Goal: Task Accomplishment & Management: Use online tool/utility

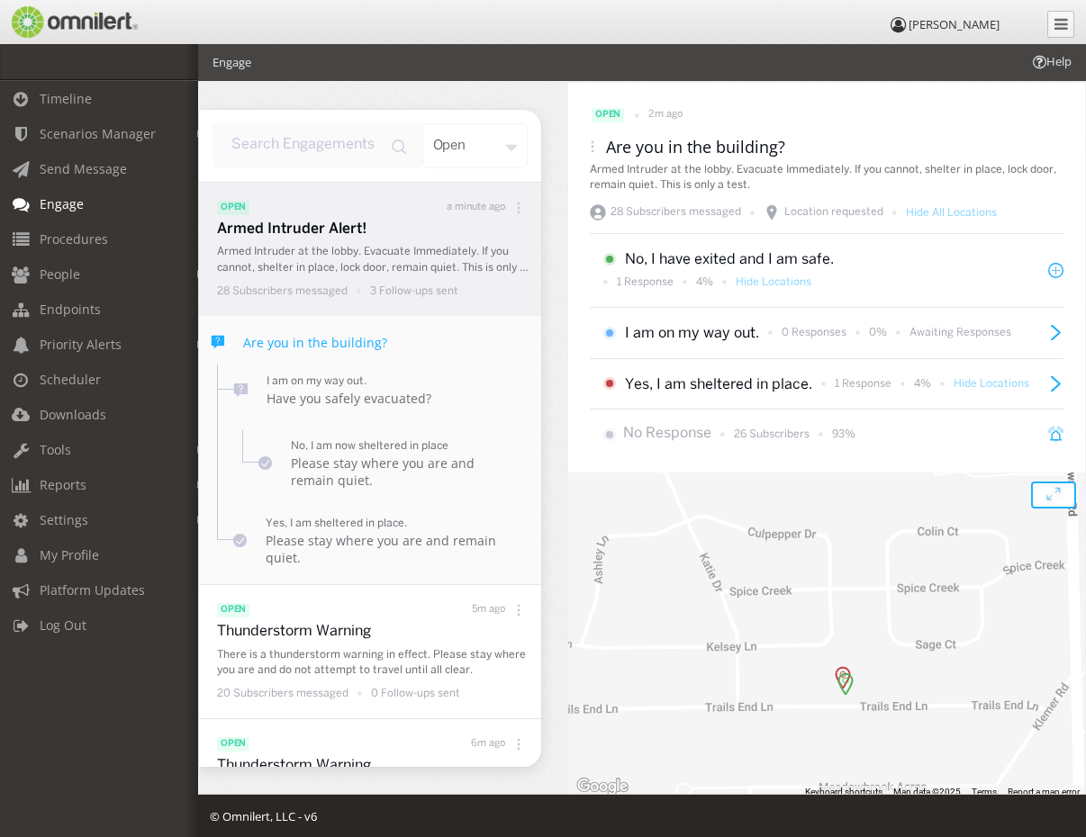
click at [1051, 501] on icon "open modal" at bounding box center [1053, 495] width 27 height 27
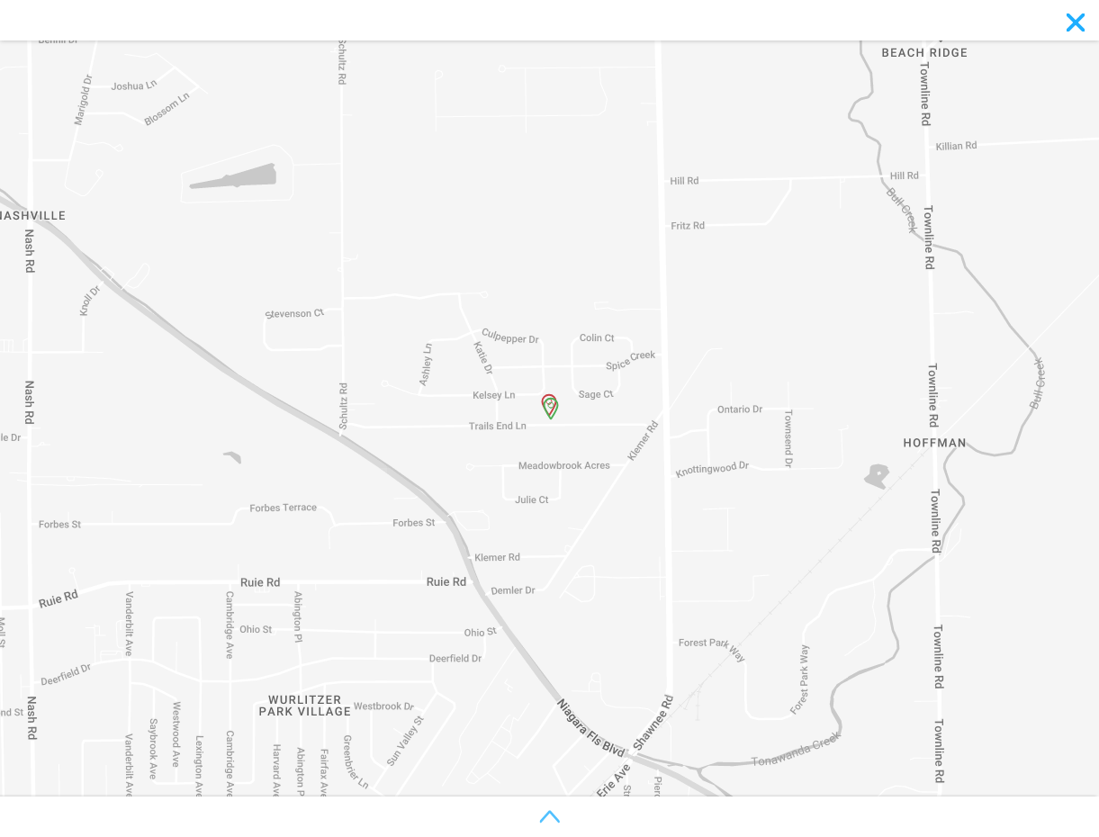
click at [559, 815] on icon "toggle map legend" at bounding box center [550, 817] width 20 height 20
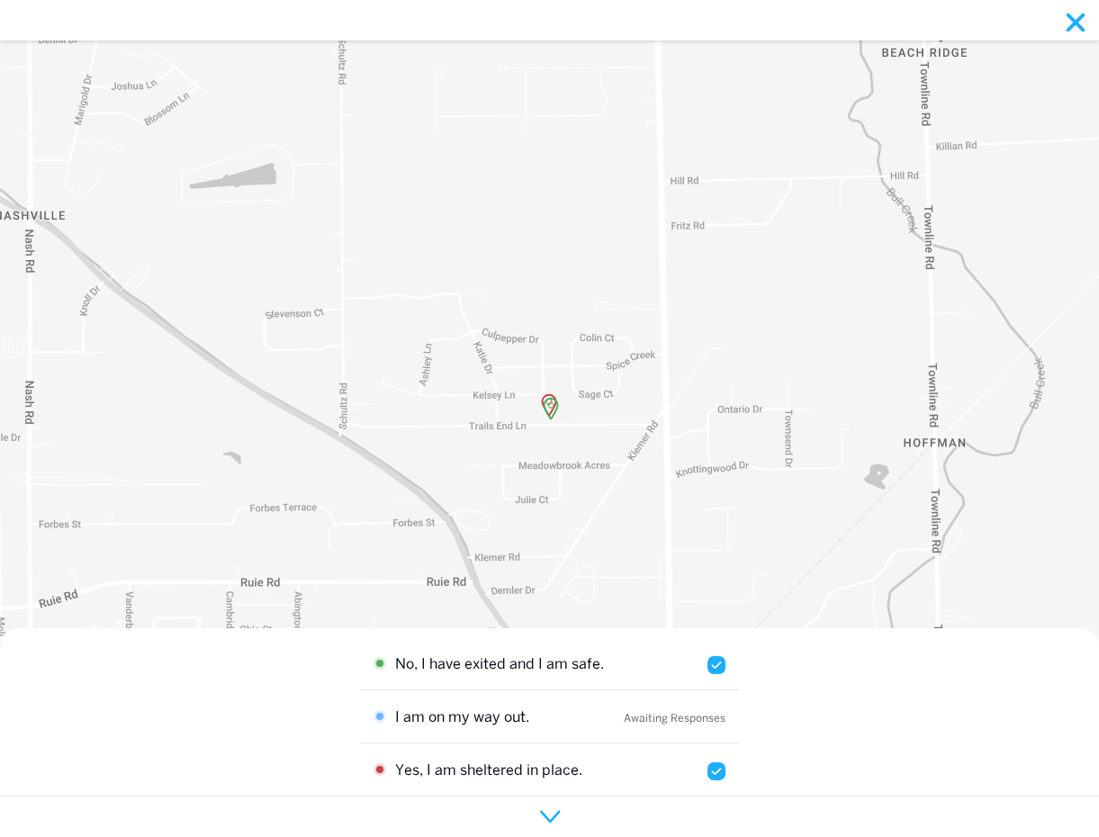
click at [708, 663] on input "checkbox" at bounding box center [717, 665] width 18 height 18
checkbox input "false"
click at [553, 410] on img at bounding box center [550, 406] width 16 height 23
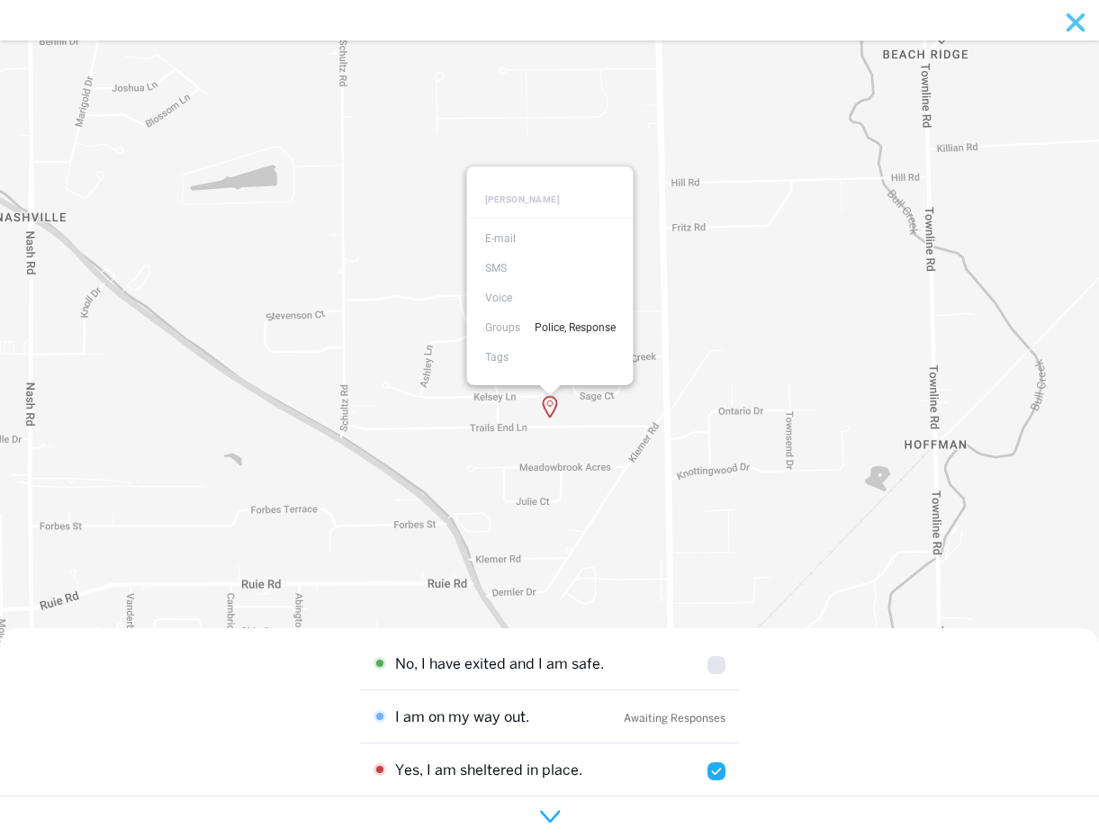
click at [1078, 20] on icon "close modal" at bounding box center [1076, 22] width 16 height 16
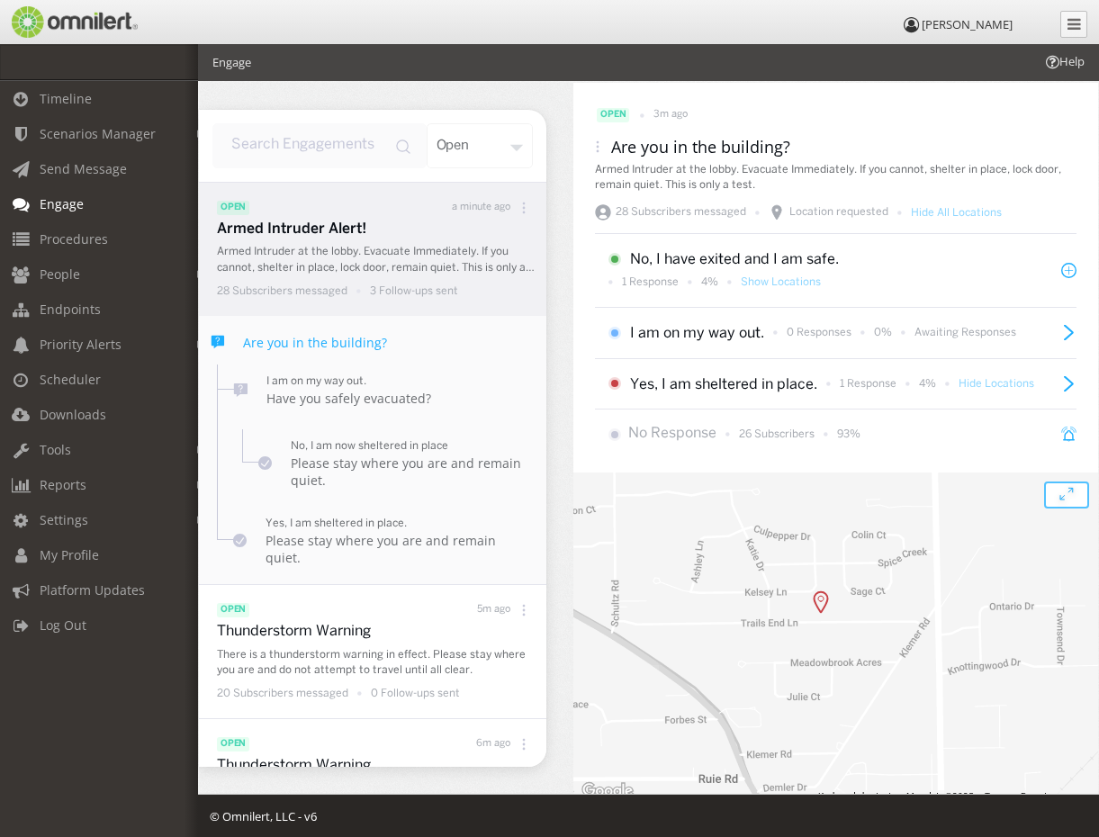
drag, startPoint x: 930, startPoint y: 678, endPoint x: 915, endPoint y: 536, distance: 143.1
click at [915, 536] on div at bounding box center [835, 637] width 525 height 329
click at [86, 130] on span "Scenarios Manager" at bounding box center [98, 133] width 116 height 17
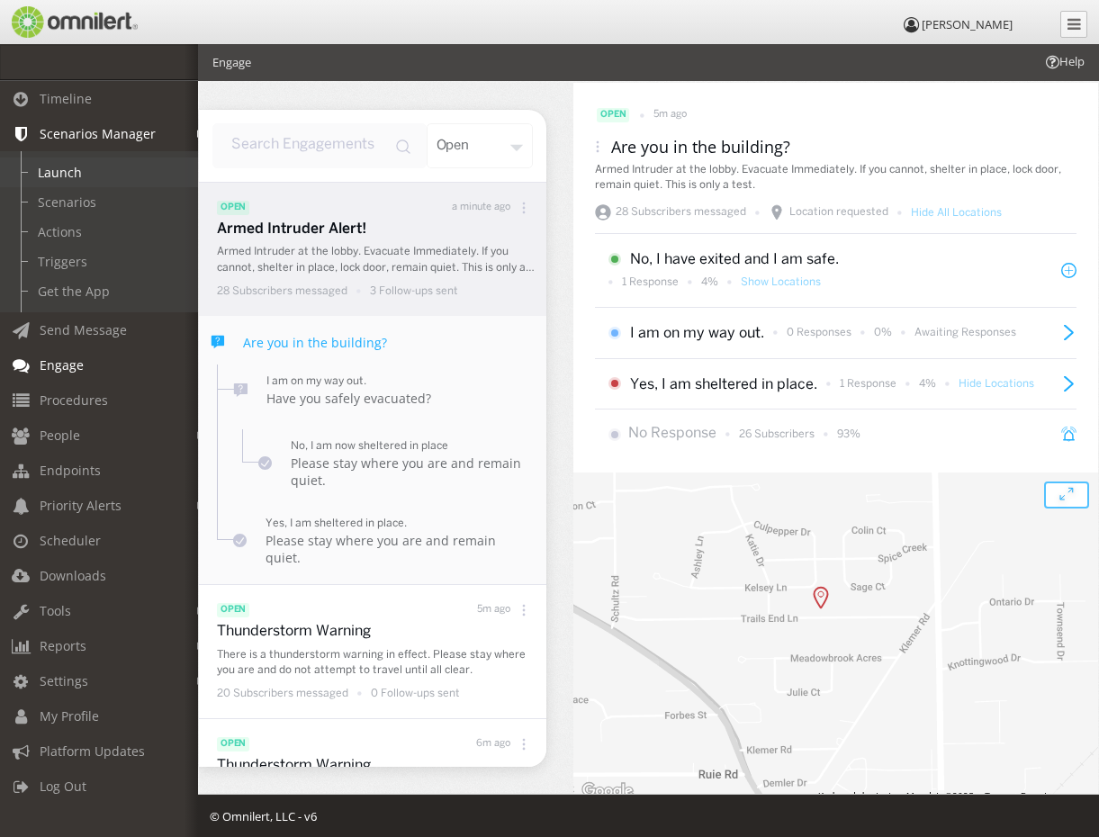
click at [46, 164] on link "Launch" at bounding box center [107, 173] width 214 height 30
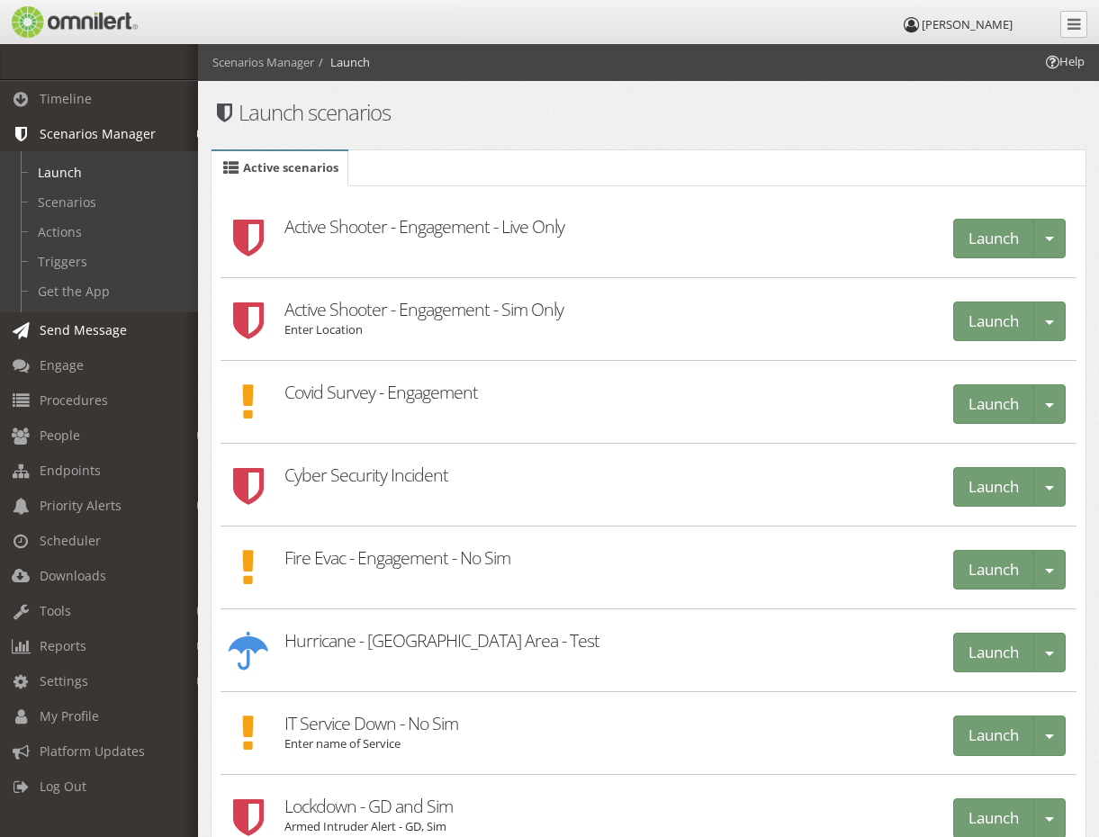
click at [68, 337] on span "Send Message" at bounding box center [83, 329] width 87 height 17
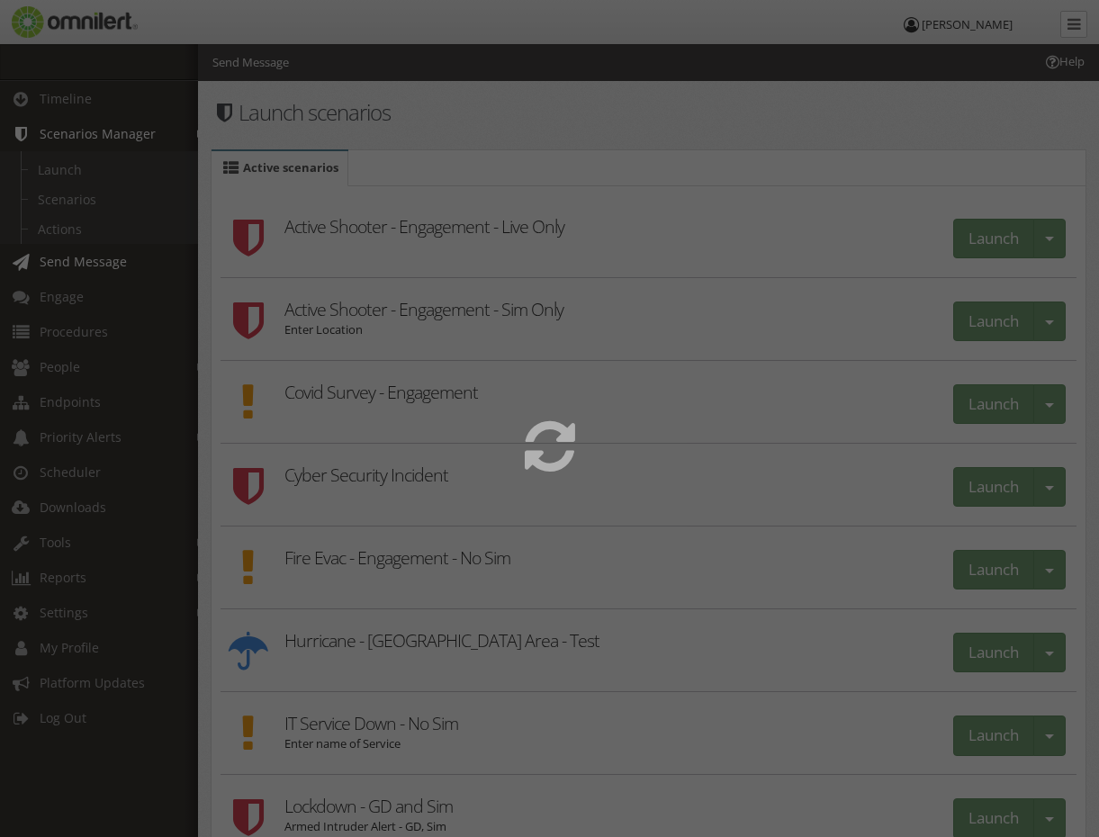
select select
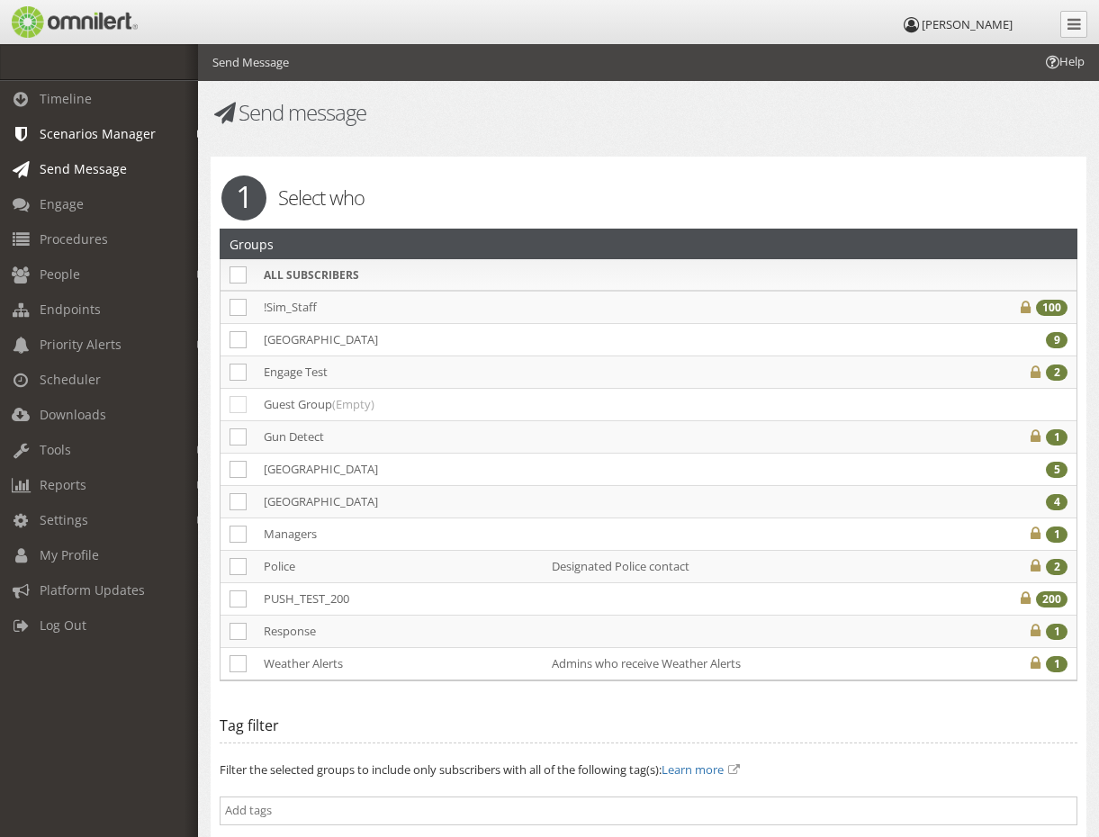
click at [115, 131] on span "Scenarios Manager" at bounding box center [98, 133] width 116 height 17
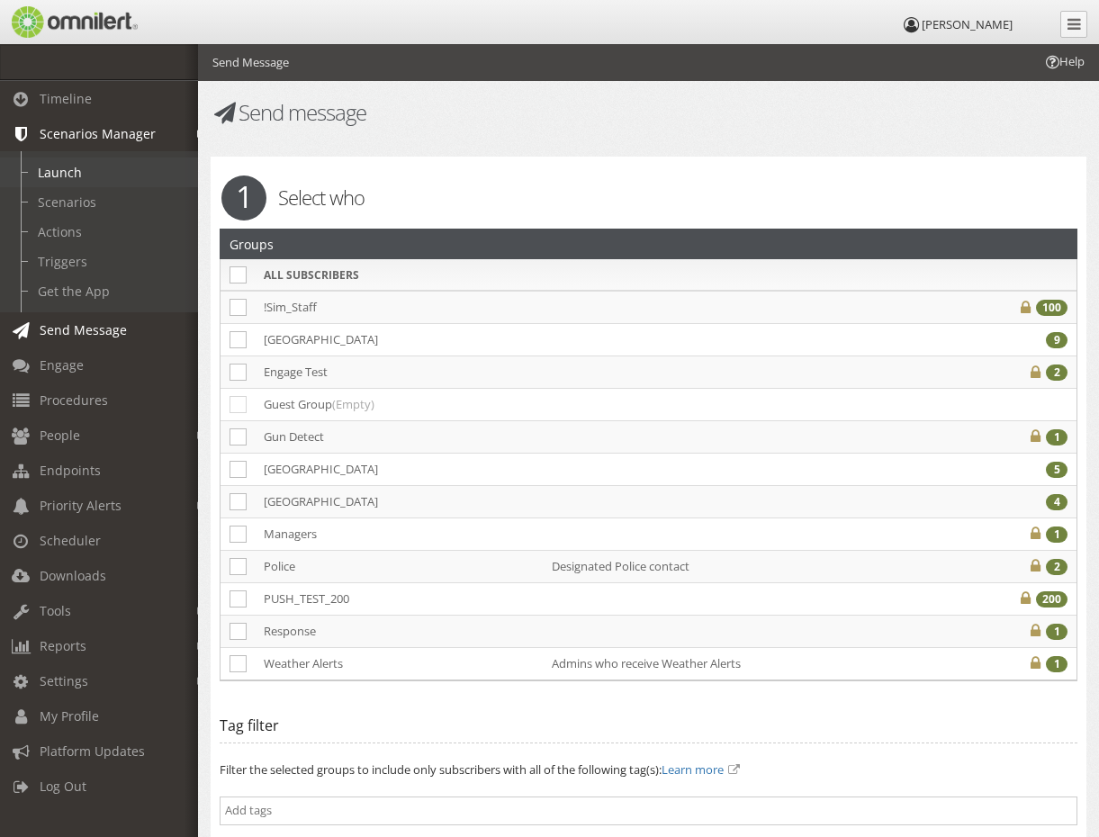
click at [75, 172] on link "Launch" at bounding box center [107, 173] width 214 height 30
